Goal: Task Accomplishment & Management: Complete application form

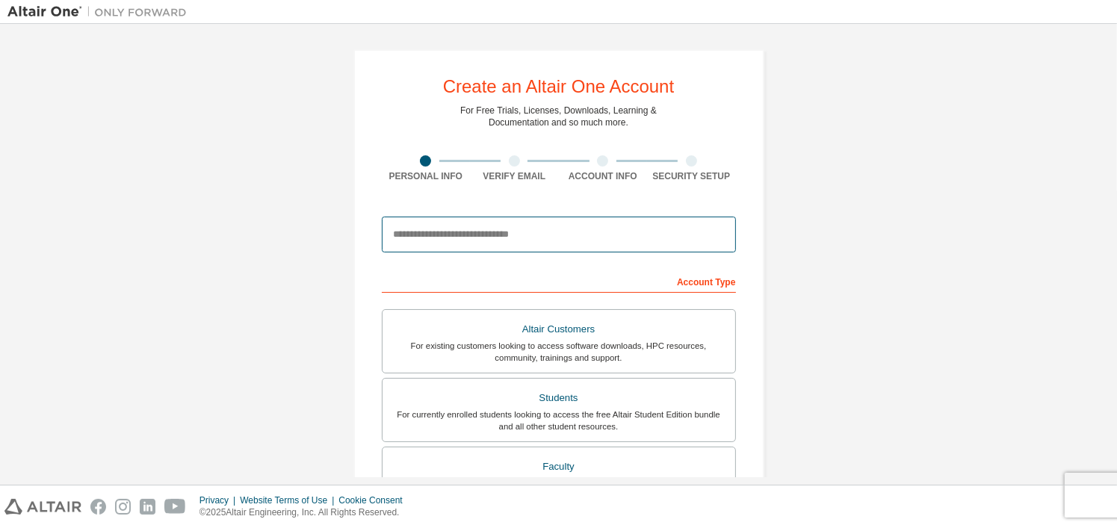
click at [472, 223] on input "email" at bounding box center [559, 235] width 354 height 36
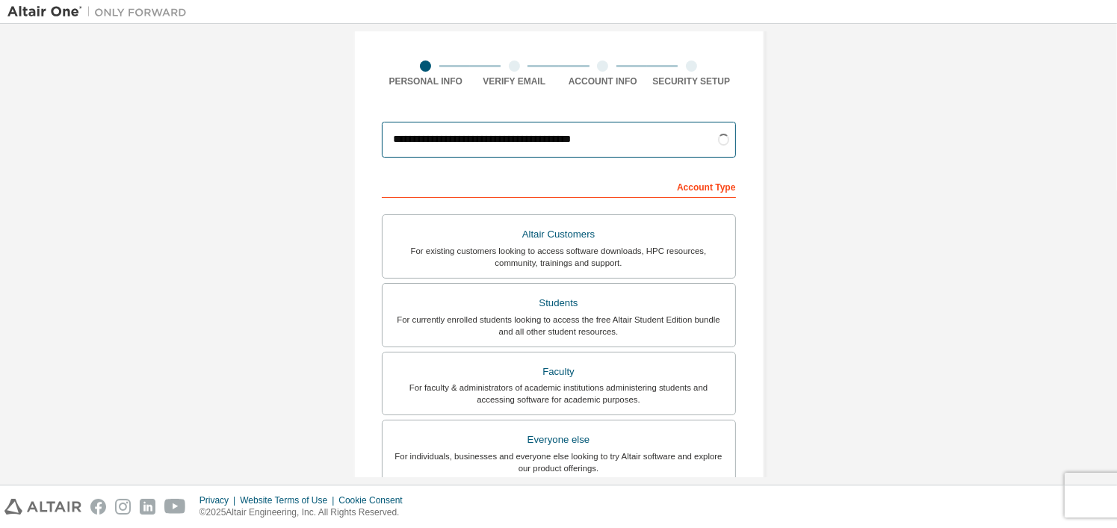
scroll to position [149, 0]
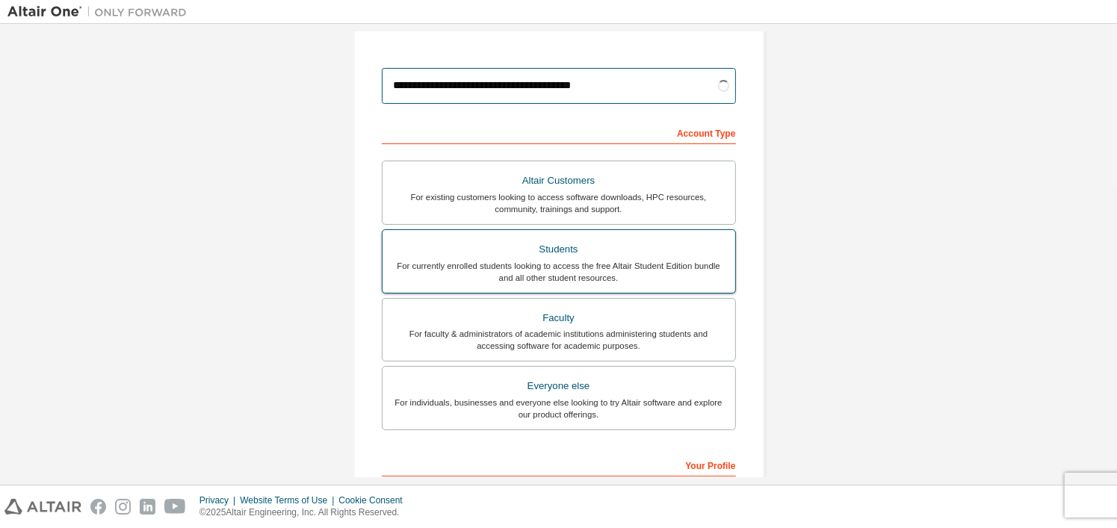
type input "**********"
click at [617, 266] on div "For currently enrolled students looking to access the free Altair Student Editi…" at bounding box center [559, 272] width 335 height 24
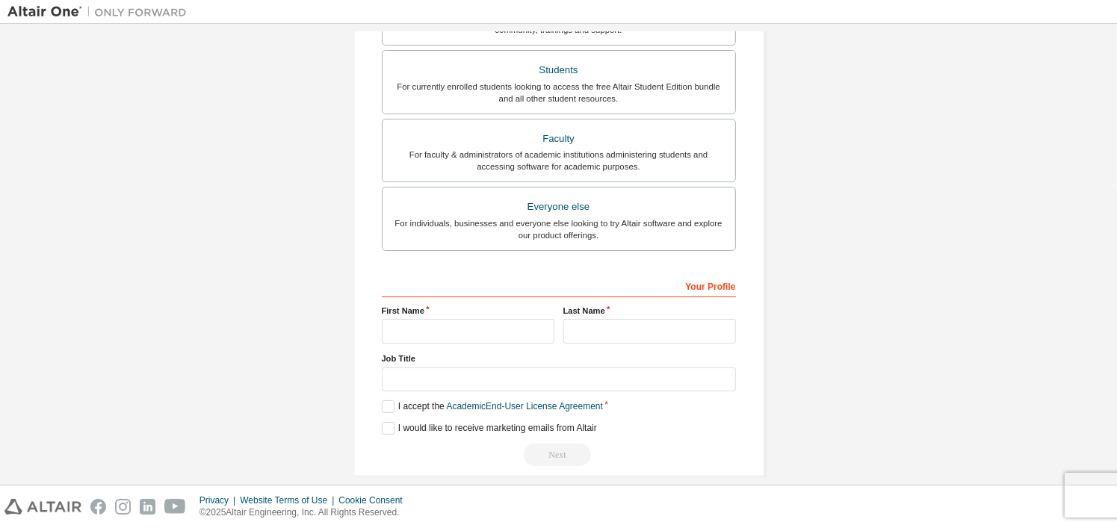
scroll to position [342, 0]
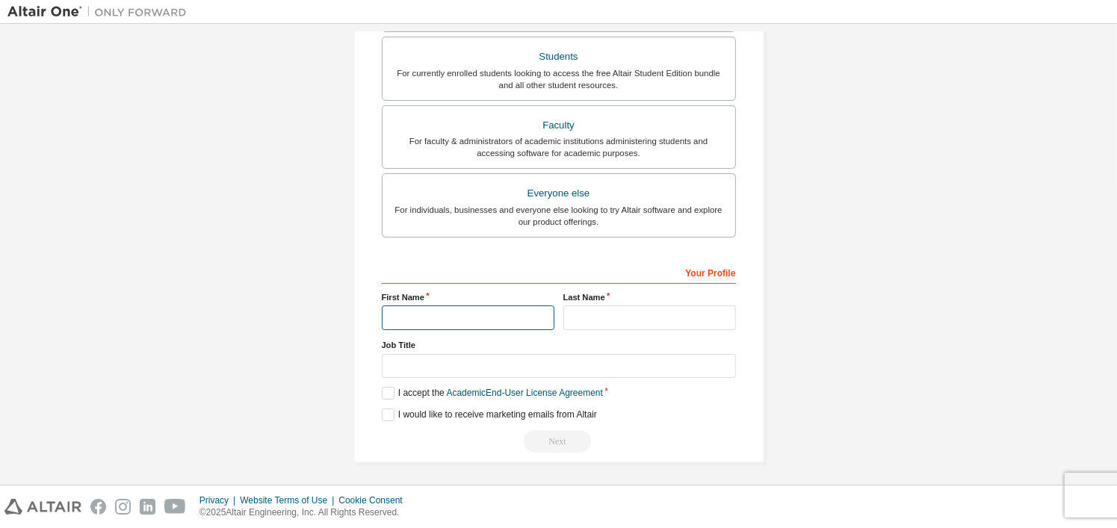
click at [482, 309] on input "text" at bounding box center [468, 318] width 173 height 25
type input "**********"
click at [384, 388] on label "I accept the Academic End-User License Agreement" at bounding box center [492, 393] width 221 height 13
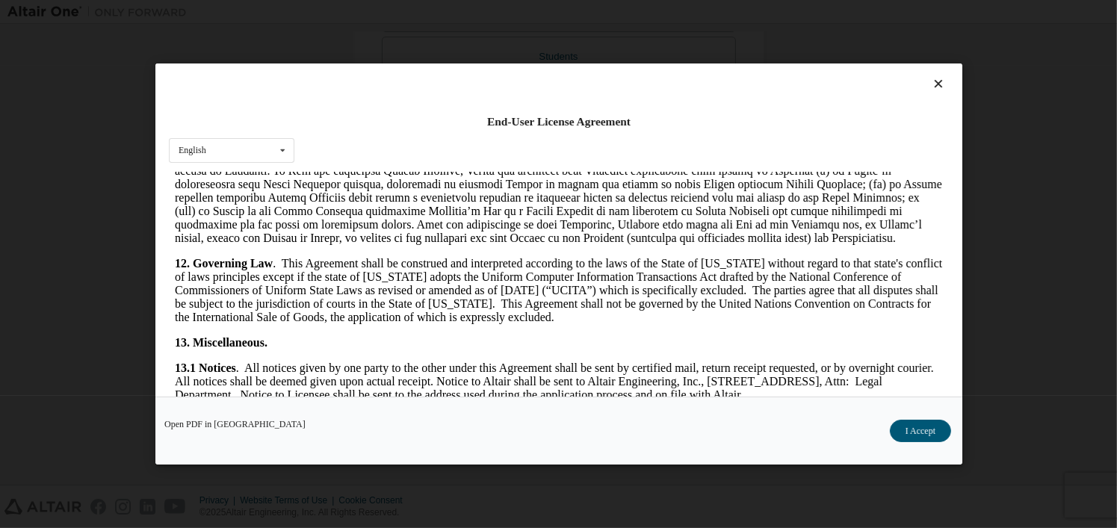
scroll to position [2504, 0]
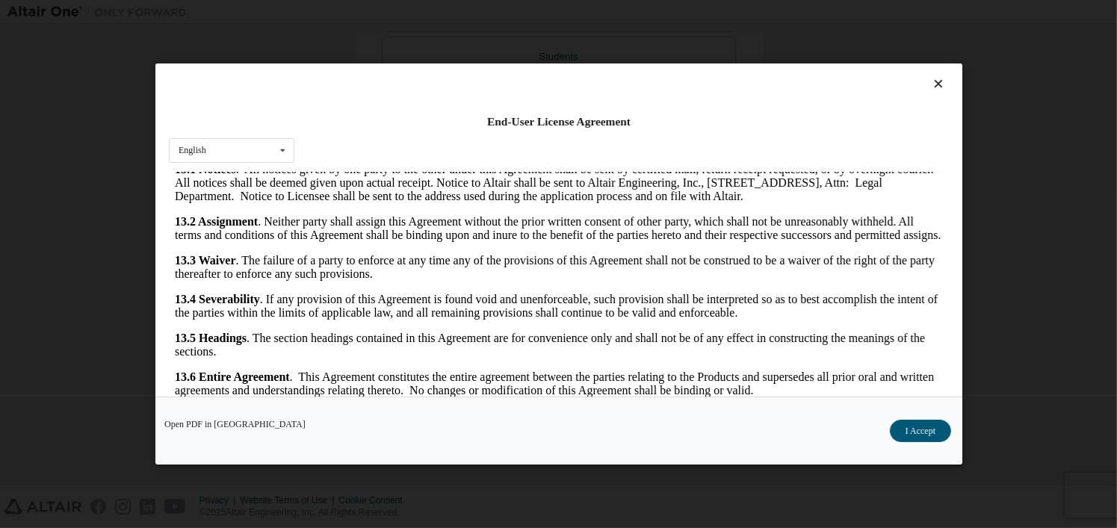
click at [909, 443] on div "Open PDF in New Tab I Accept" at bounding box center [558, 431] width 807 height 68
click at [909, 438] on button "I Accept" at bounding box center [919, 431] width 61 height 22
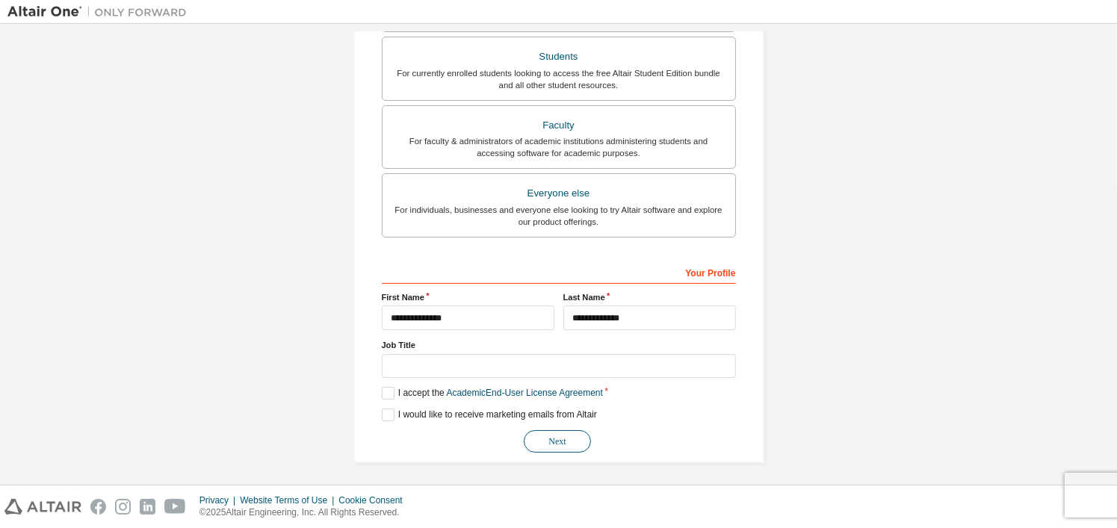
click at [569, 440] on button "Next" at bounding box center [557, 441] width 67 height 22
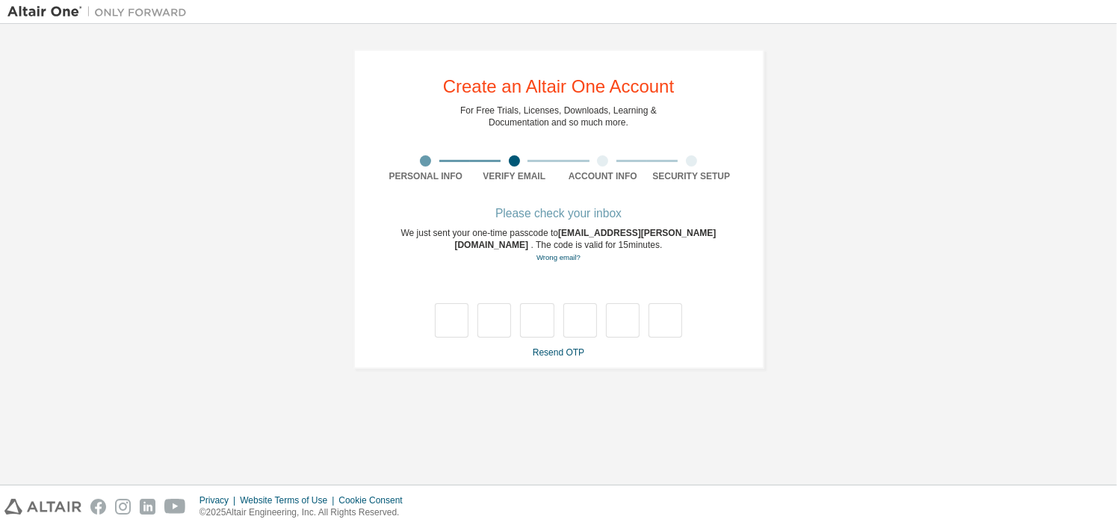
scroll to position [0, 0]
click at [457, 315] on input "text" at bounding box center [452, 320] width 34 height 34
type input "*"
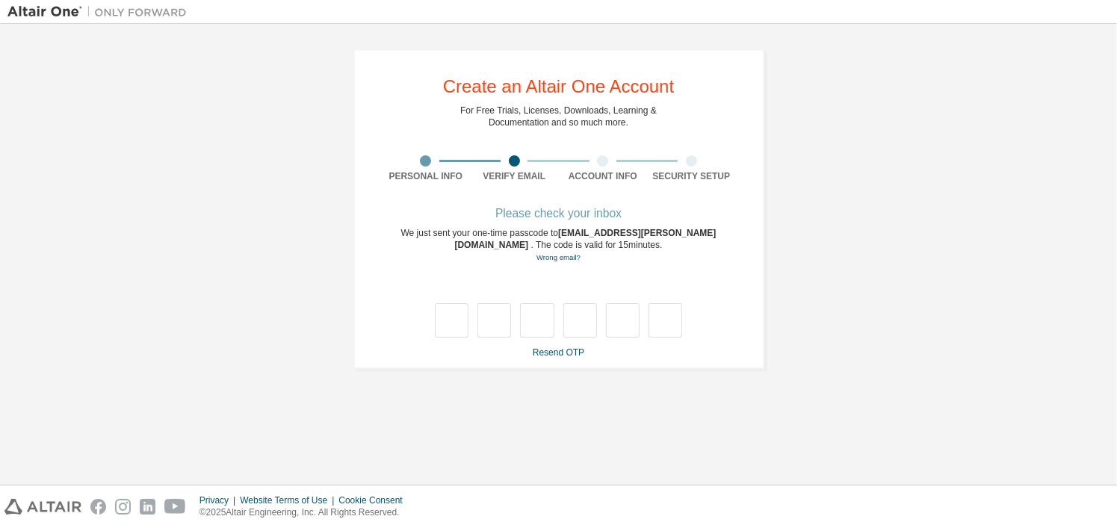
type input "*"
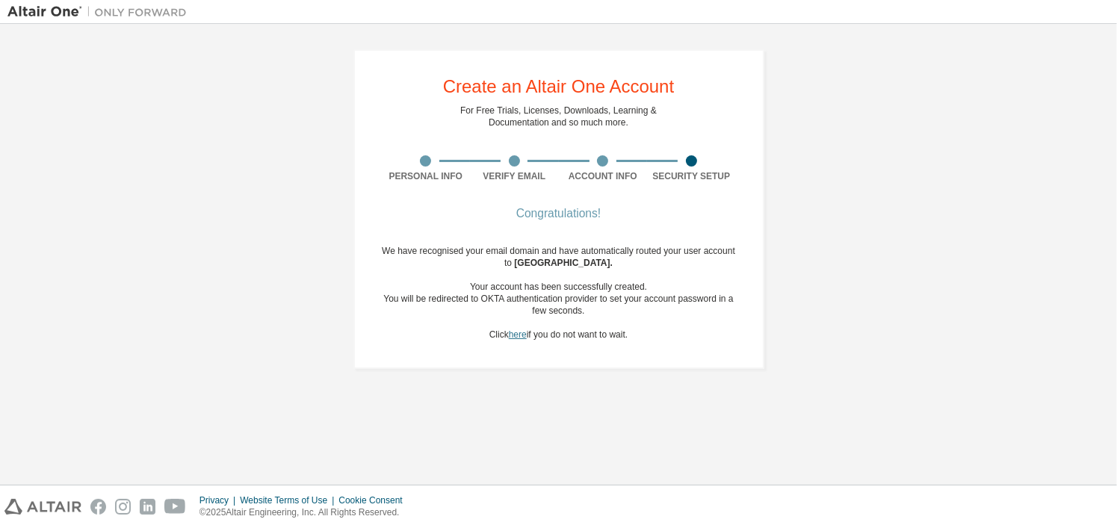
click at [519, 336] on link "here" at bounding box center [518, 335] width 18 height 10
